Goal: Information Seeking & Learning: Check status

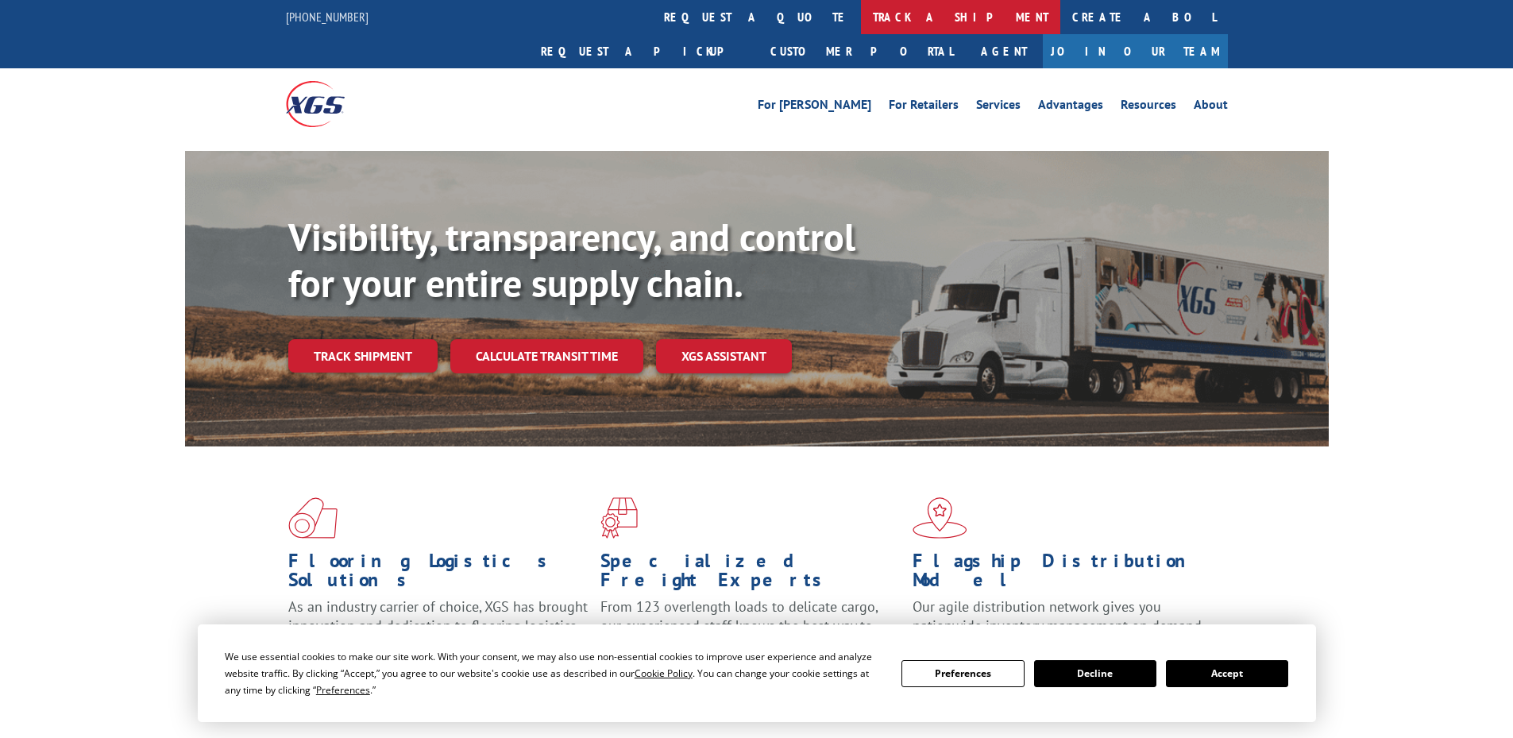
click at [861, 19] on link "track a shipment" at bounding box center [960, 17] width 199 height 34
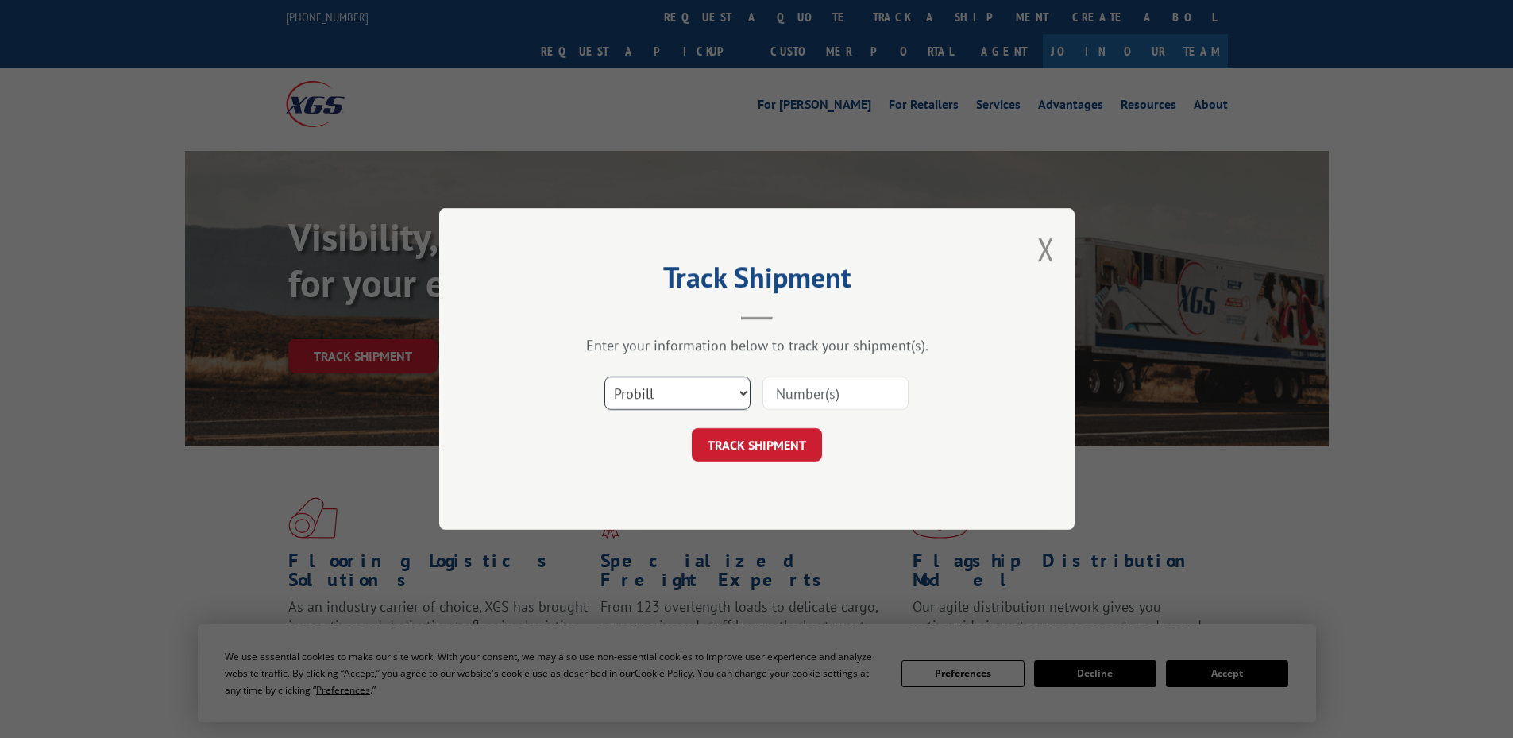
drag, startPoint x: 667, startPoint y: 393, endPoint x: 674, endPoint y: 406, distance: 14.6
click at [672, 396] on select "Select category... Probill BOL PO" at bounding box center [677, 392] width 146 height 33
select select "bol"
click at [604, 376] on select "Select category... Probill BOL PO" at bounding box center [677, 392] width 146 height 33
click at [872, 391] on input at bounding box center [836, 392] width 146 height 33
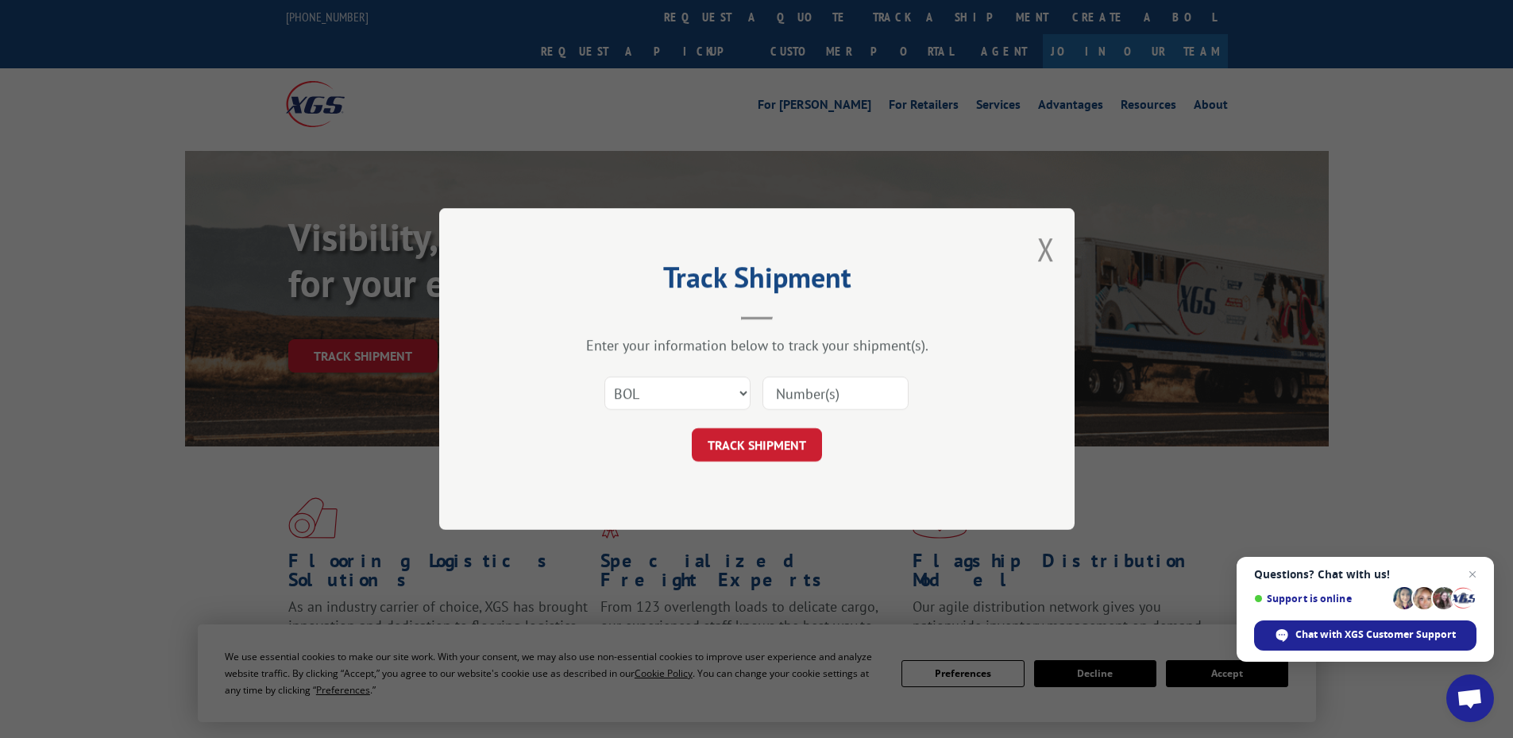
paste input "6013151"
type input "6013151"
click at [732, 444] on button "TRACK SHIPMENT" at bounding box center [757, 444] width 130 height 33
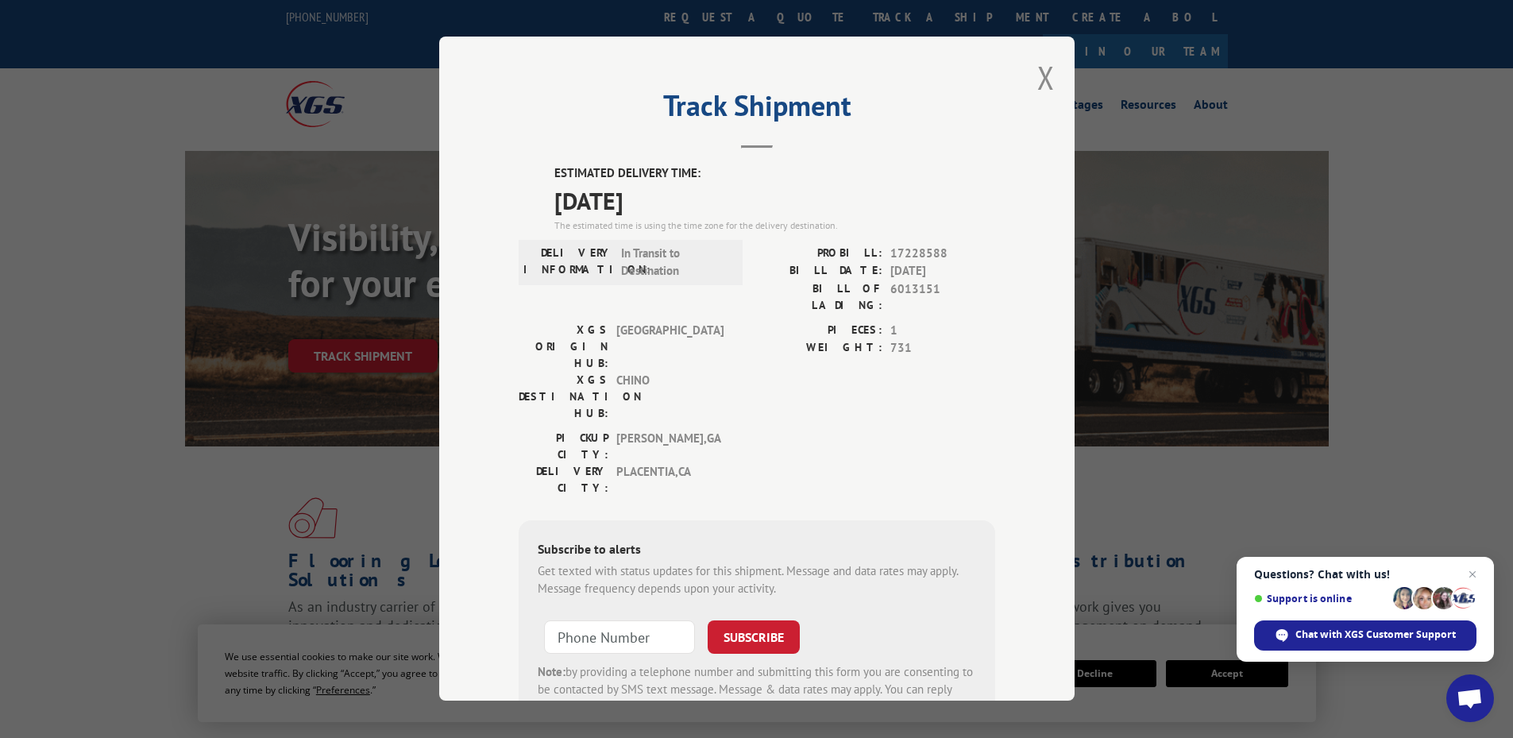
click at [1049, 71] on div "Track Shipment ESTIMATED DELIVERY TIME: [DATE] The estimated time is using the …" at bounding box center [756, 369] width 635 height 664
click at [1039, 79] on button "Close modal" at bounding box center [1045, 77] width 17 height 42
